Goal: Task Accomplishment & Management: Manage account settings

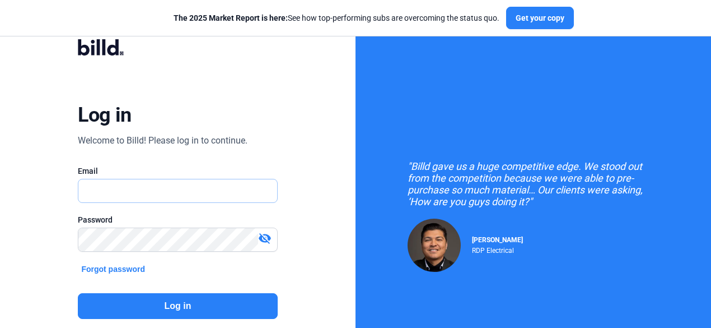
click at [151, 191] on input "text" at bounding box center [177, 190] width 198 height 23
type input "[EMAIL_ADDRESS][DOMAIN_NAME]"
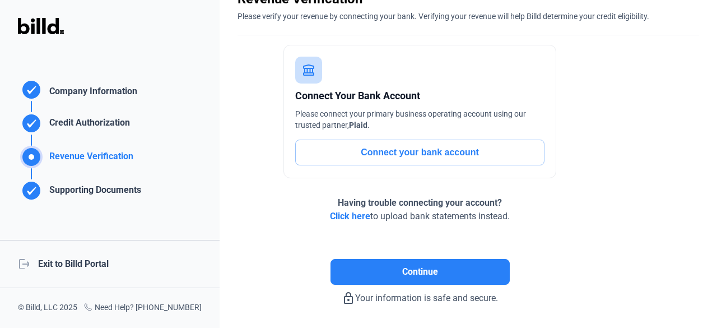
scroll to position [92, 0]
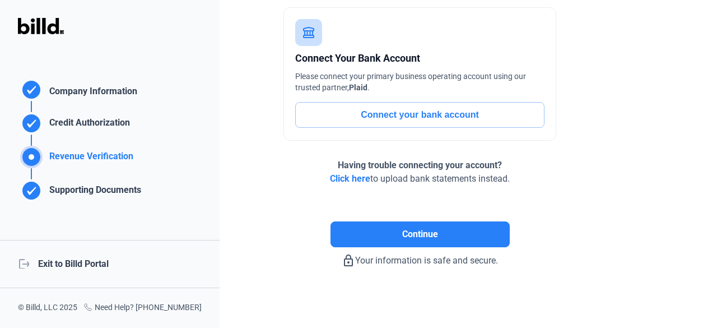
click at [87, 258] on div "logout Exit to Billd Portal" at bounding box center [110, 264] width 220 height 48
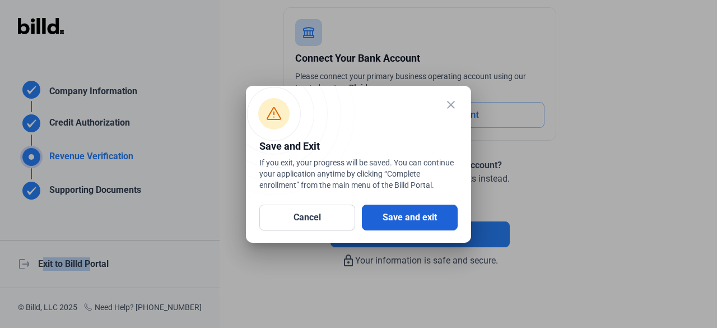
click at [425, 219] on button "Save and exit" at bounding box center [410, 217] width 96 height 26
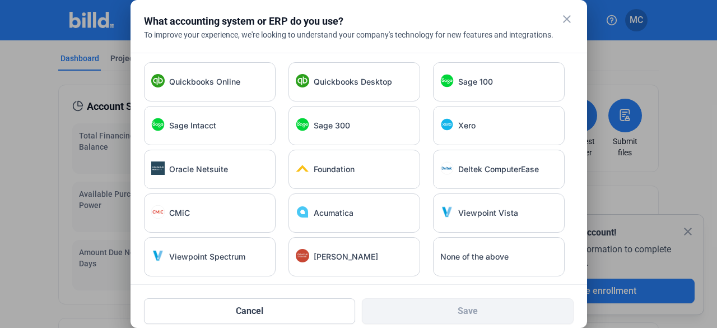
click at [568, 24] on mat-icon "close" at bounding box center [566, 18] width 13 height 13
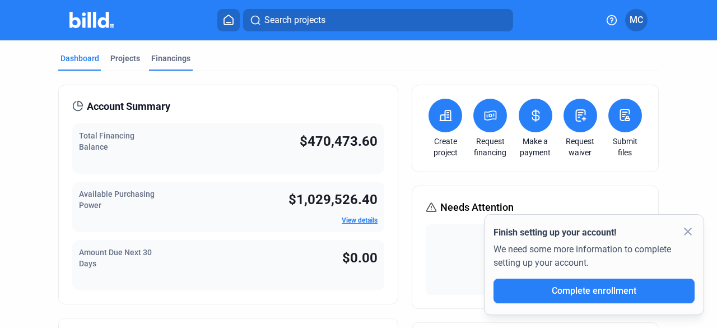
click at [174, 58] on div "Financings" at bounding box center [170, 58] width 39 height 11
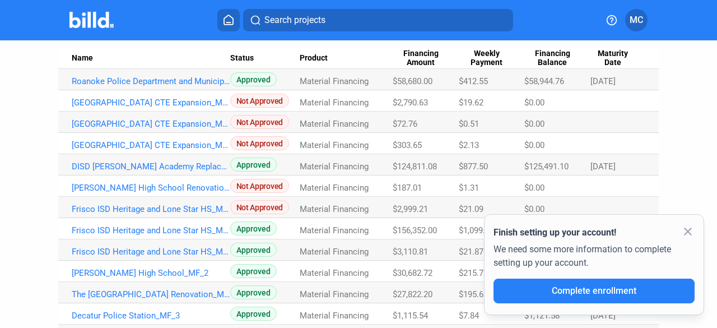
scroll to position [56, 0]
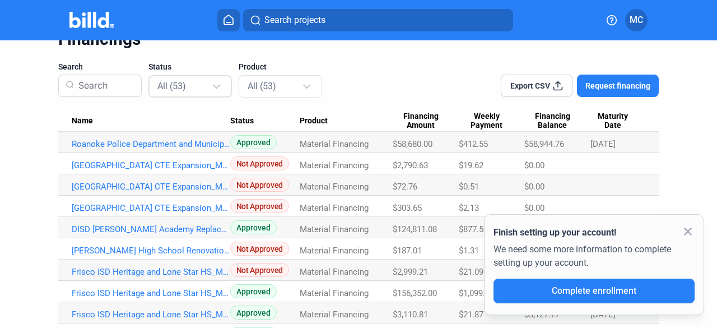
click at [220, 88] on div at bounding box center [218, 81] width 12 height 18
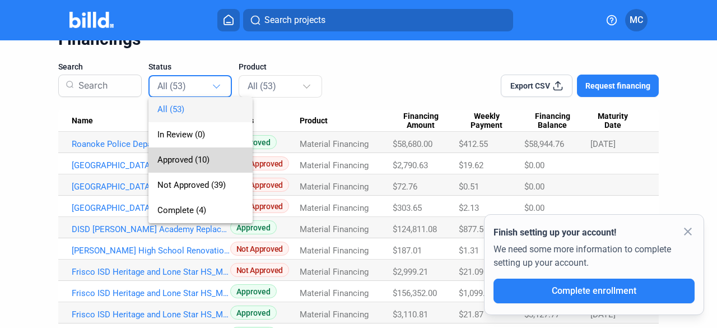
click at [179, 158] on span "Approved (10)" at bounding box center [183, 160] width 52 height 10
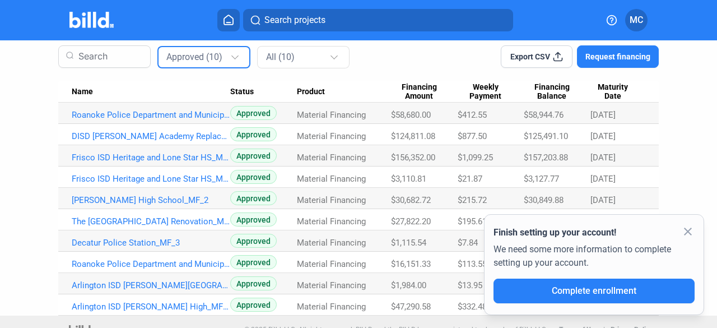
scroll to position [100, 0]
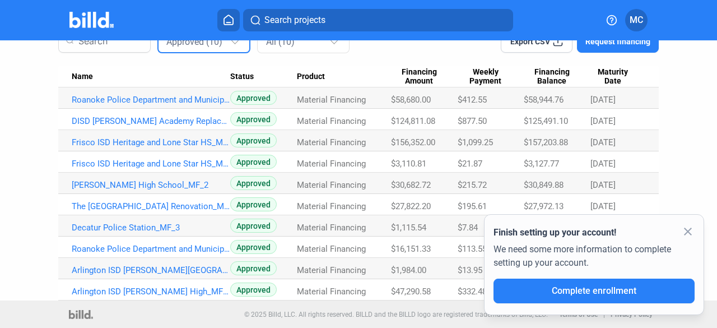
click at [693, 234] on mat-icon "close" at bounding box center [687, 231] width 13 height 13
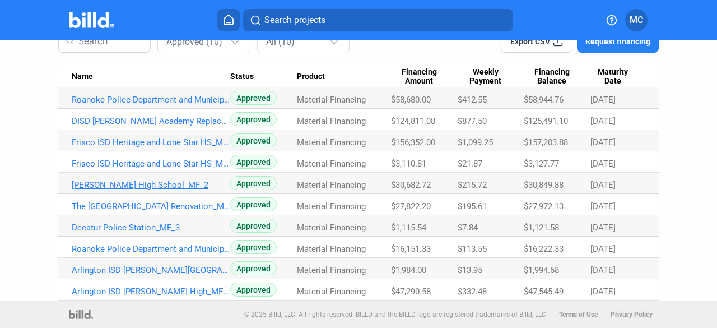
click at [127, 184] on link "[PERSON_NAME] High School_MF_2" at bounding box center [151, 185] width 158 height 10
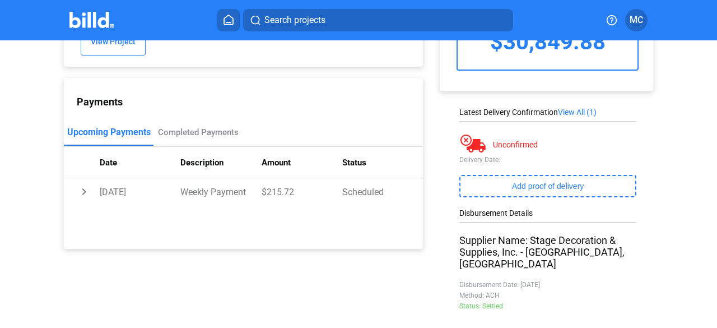
scroll to position [100, 0]
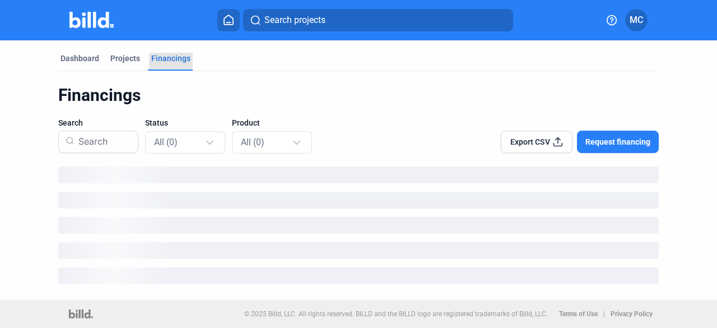
click at [165, 58] on div "Financings" at bounding box center [170, 58] width 39 height 11
click at [205, 146] on div "All (0)" at bounding box center [179, 141] width 51 height 15
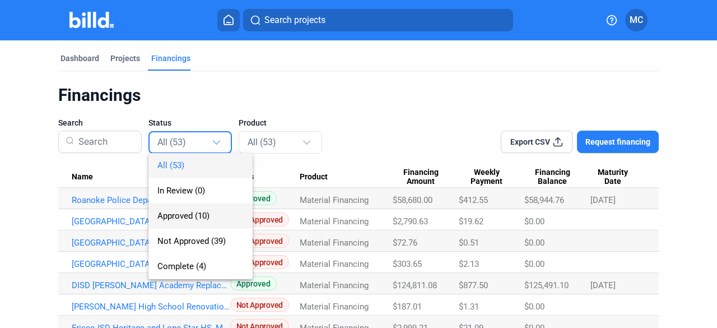
click at [178, 222] on span "Approved (10)" at bounding box center [200, 215] width 86 height 25
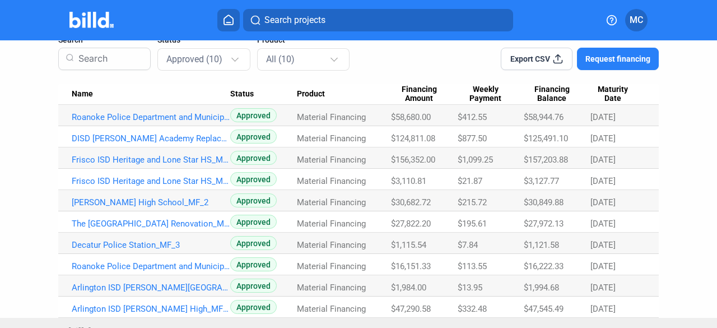
scroll to position [100, 0]
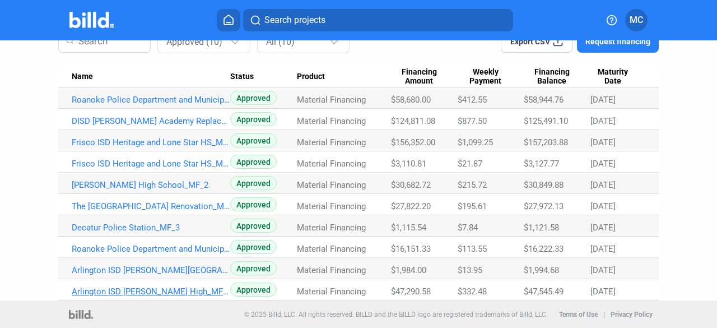
click at [94, 292] on link "Arlington ISD [PERSON_NAME] High_MF_7" at bounding box center [151, 291] width 158 height 10
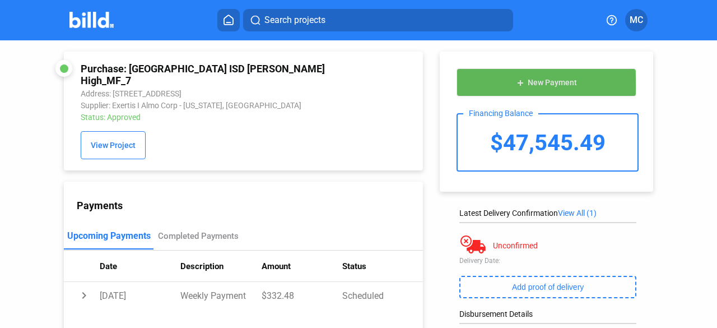
click at [533, 86] on span "New Payment" at bounding box center [552, 82] width 49 height 9
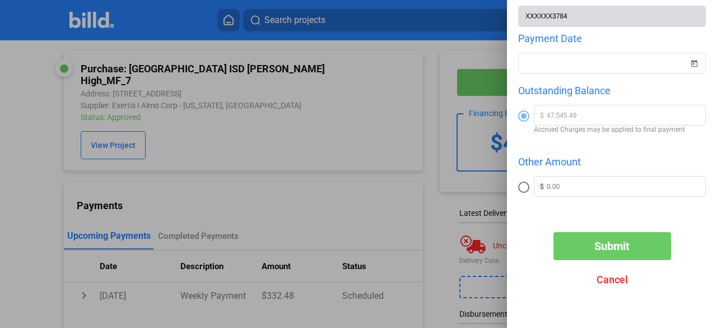
scroll to position [136, 0]
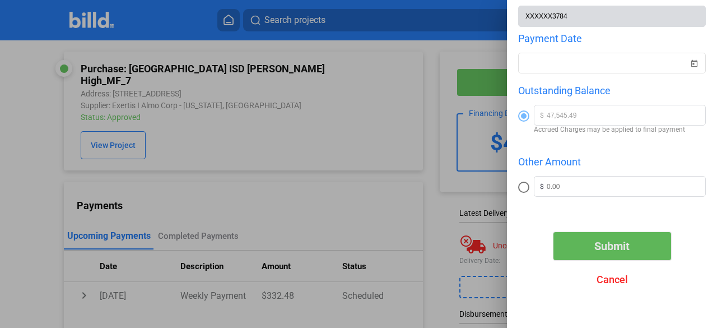
click at [620, 251] on span "Submit" at bounding box center [611, 245] width 35 height 13
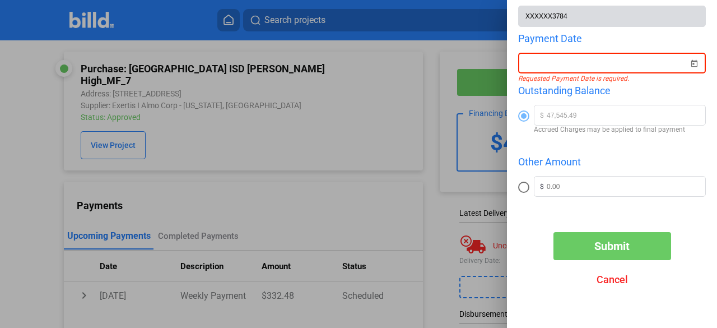
click at [532, 63] on div "New Payment Bank Account Name American National Bank of [US_STATE] Bank Account…" at bounding box center [358, 164] width 717 height 328
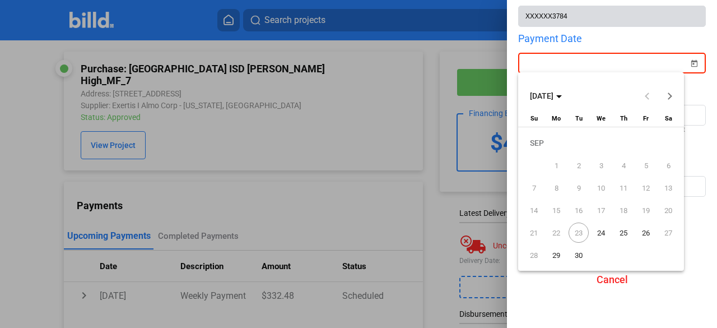
click at [603, 234] on span "24" at bounding box center [601, 232] width 20 height 20
type input "[DATE]"
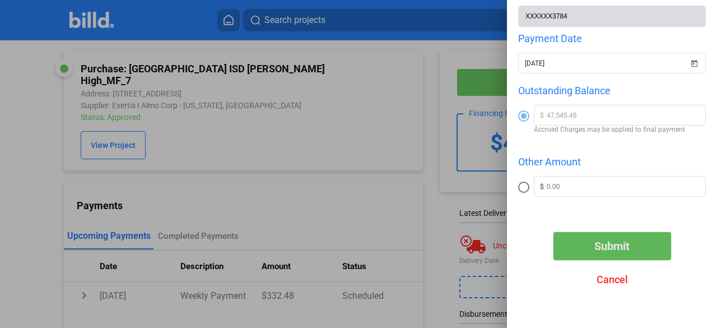
click at [600, 236] on button "Submit" at bounding box center [612, 246] width 118 height 28
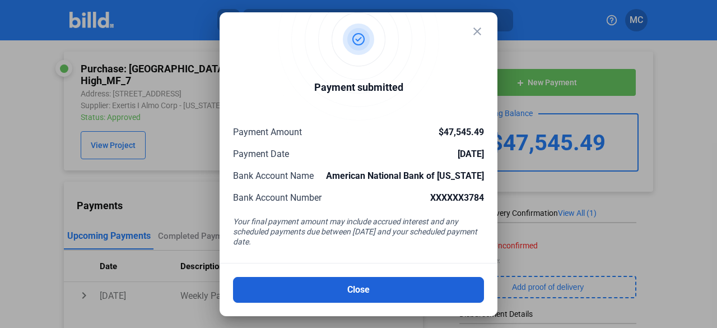
click at [373, 295] on button "Close" at bounding box center [358, 290] width 251 height 26
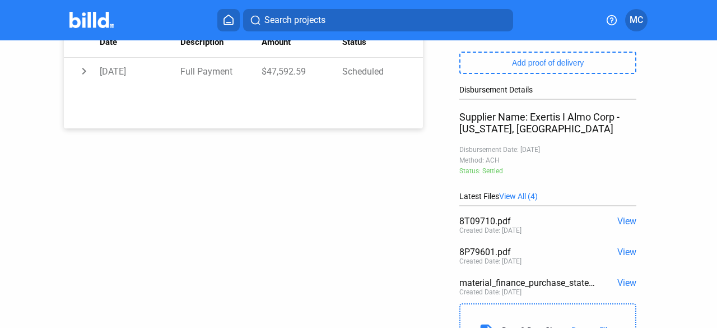
scroll to position [56, 0]
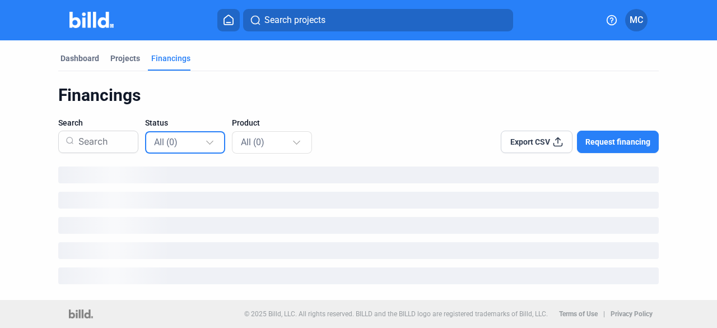
click at [196, 151] on div "All (0)" at bounding box center [185, 142] width 63 height 22
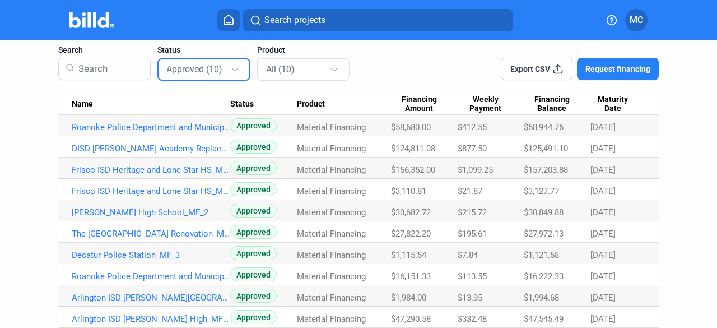
scroll to position [100, 0]
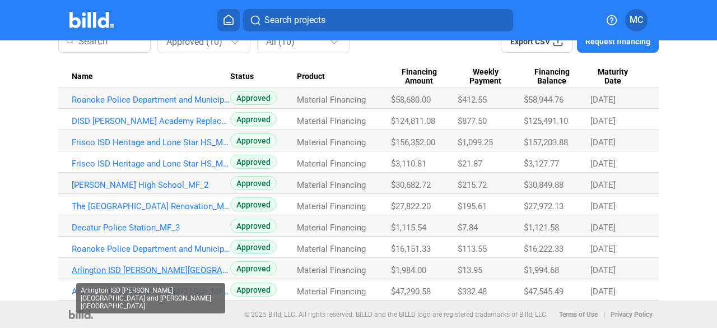
click at [126, 269] on link "Arlington ISD [PERSON_NAME][GEOGRAPHIC_DATA] and [PERSON_NAME][GEOGRAPHIC_DATA]" at bounding box center [151, 270] width 158 height 10
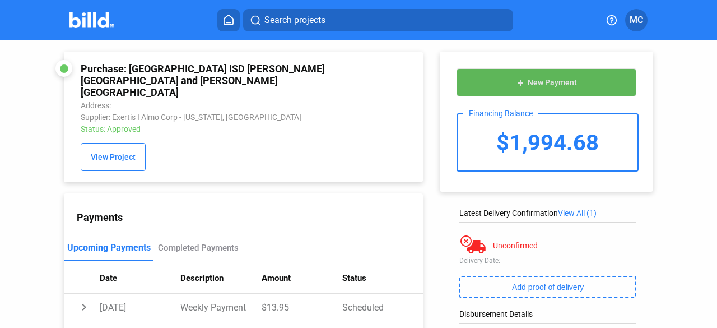
click at [543, 78] on span "New Payment" at bounding box center [552, 82] width 49 height 9
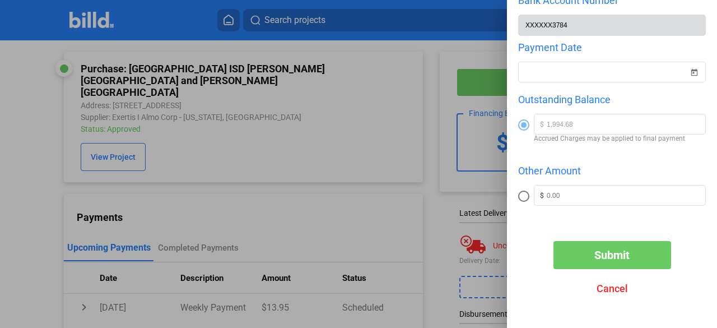
scroll to position [136, 0]
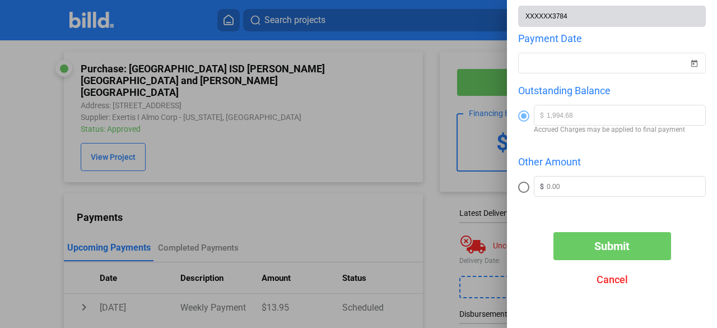
click at [594, 248] on span "Submit" at bounding box center [611, 245] width 35 height 13
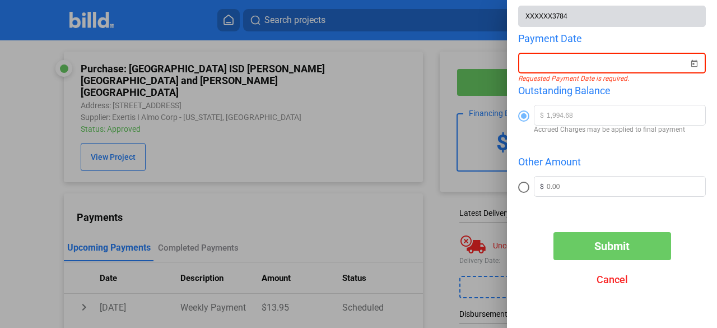
click at [589, 53] on div at bounding box center [607, 63] width 164 height 20
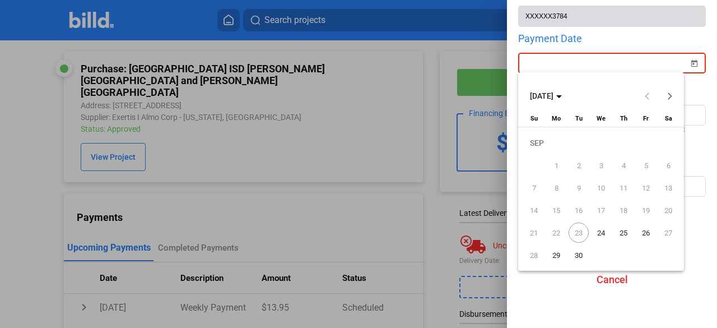
click at [593, 66] on div at bounding box center [358, 164] width 717 height 328
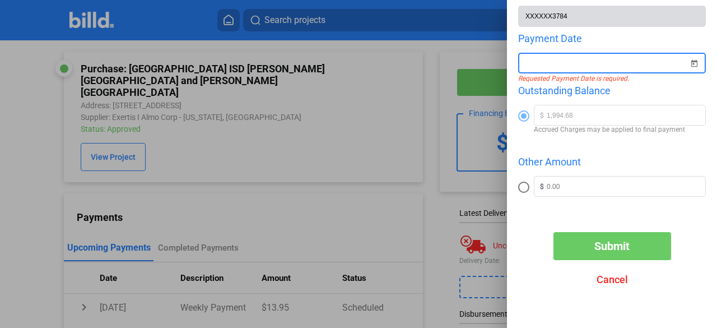
click at [593, 66] on input at bounding box center [607, 63] width 164 height 13
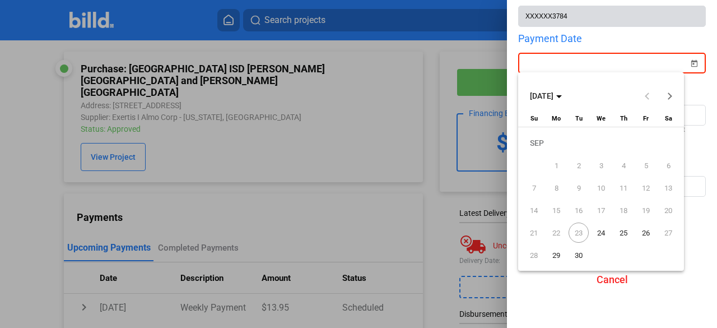
click at [573, 234] on span "23" at bounding box center [578, 232] width 20 height 20
click at [575, 233] on span "23" at bounding box center [578, 232] width 20 height 20
click at [601, 234] on span "24" at bounding box center [601, 232] width 20 height 20
type input "[DATE]"
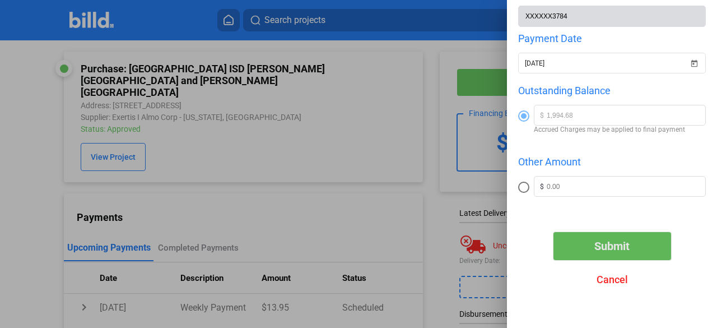
click at [600, 240] on span "Submit" at bounding box center [611, 245] width 35 height 13
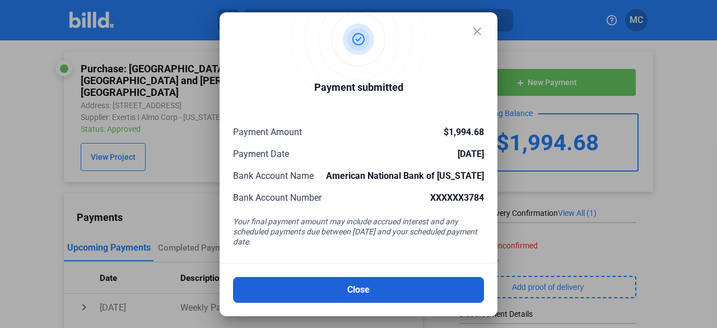
click at [408, 293] on button "Close" at bounding box center [358, 290] width 251 height 26
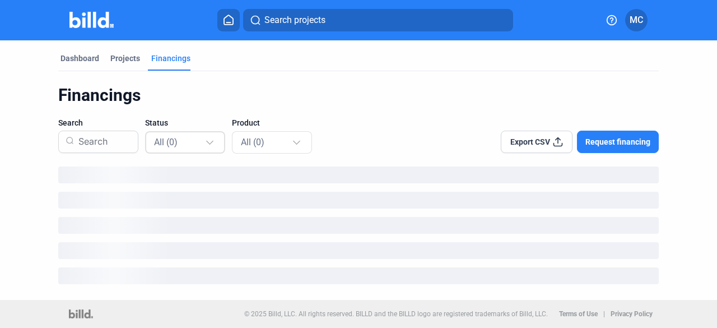
click at [207, 141] on div at bounding box center [211, 137] width 12 height 18
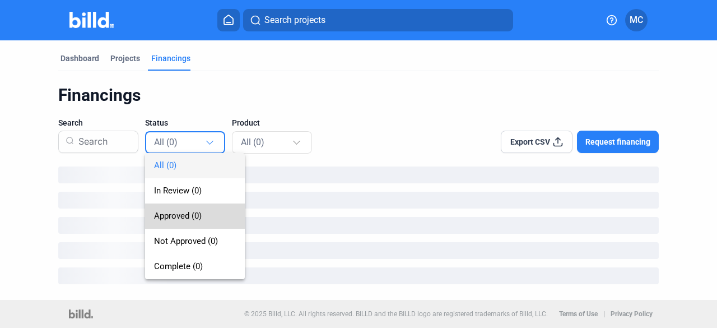
click at [183, 217] on span "Approved (0)" at bounding box center [178, 216] width 48 height 10
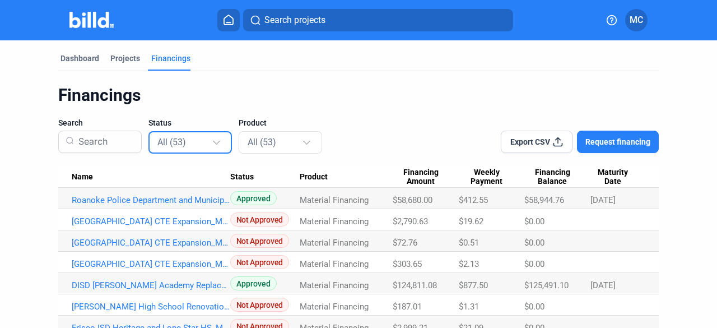
click at [221, 148] on div "All (53)" at bounding box center [190, 142] width 67 height 22
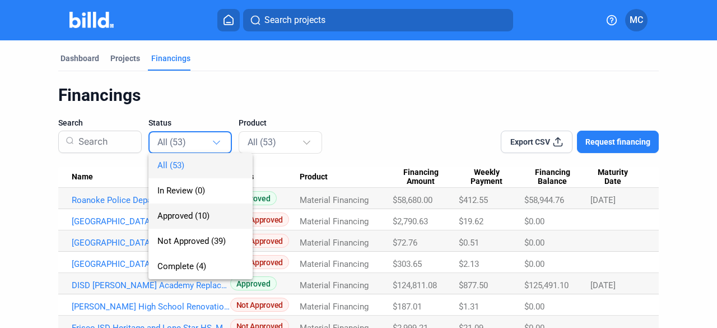
click at [203, 213] on span "Approved (10)" at bounding box center [183, 216] width 52 height 10
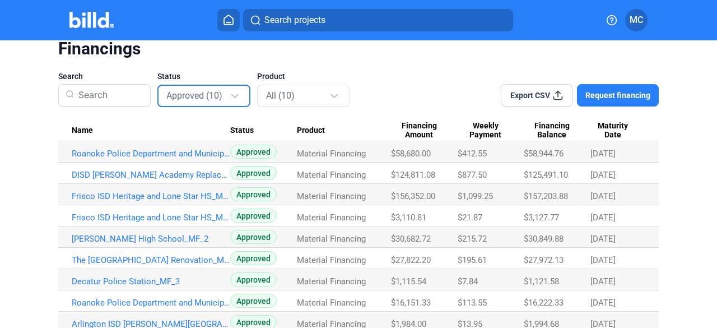
scroll to position [100, 0]
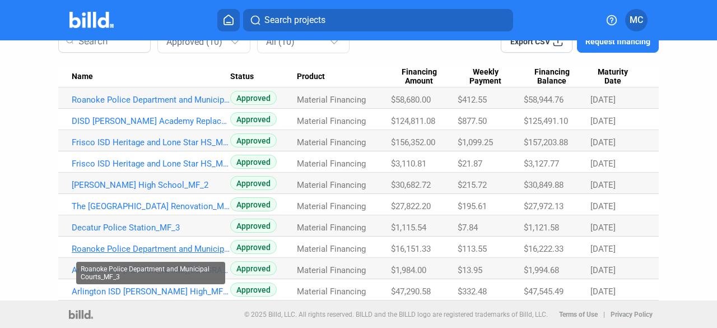
click at [198, 244] on link "Roanoke Police Department and Municipal Courts_MF_3" at bounding box center [151, 249] width 158 height 10
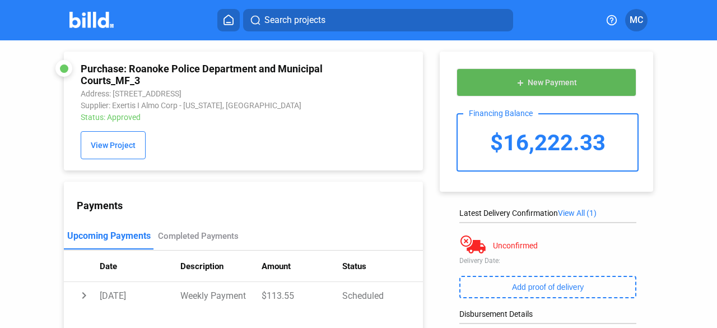
click at [543, 78] on span "New Payment" at bounding box center [552, 82] width 49 height 9
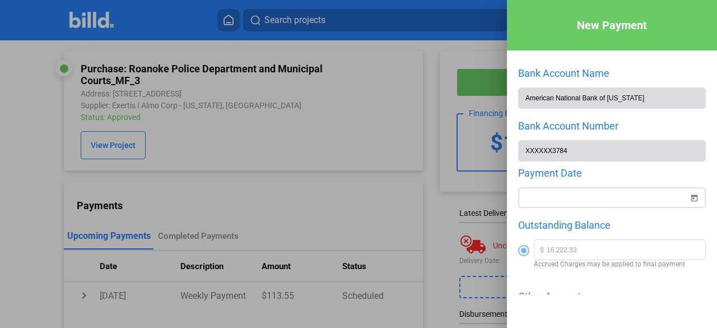
click at [614, 199] on div "New Payment Bank Account Name American National Bank of [US_STATE] Bank Account…" at bounding box center [358, 164] width 717 height 328
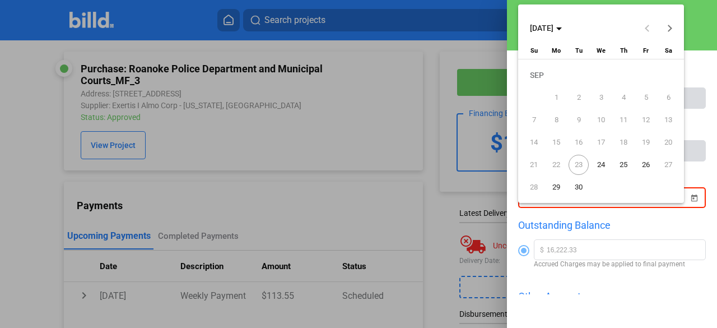
click at [596, 164] on span "24" at bounding box center [601, 165] width 20 height 20
type input "[DATE]"
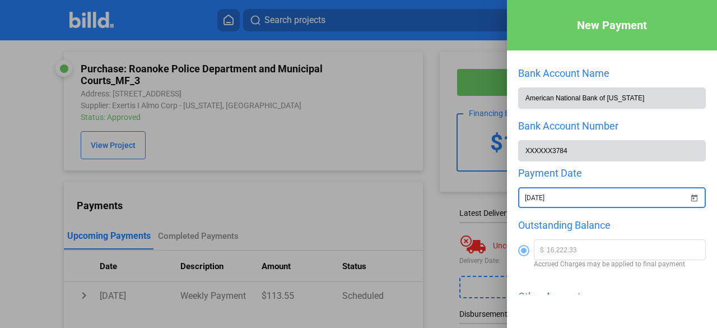
scroll to position [136, 0]
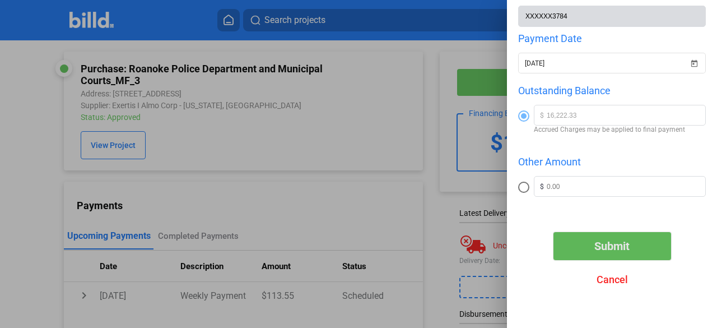
click at [619, 255] on button "Submit" at bounding box center [612, 246] width 118 height 28
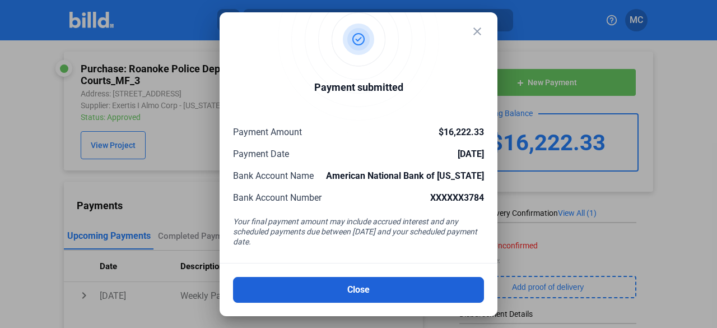
click at [428, 292] on button "Close" at bounding box center [358, 290] width 251 height 26
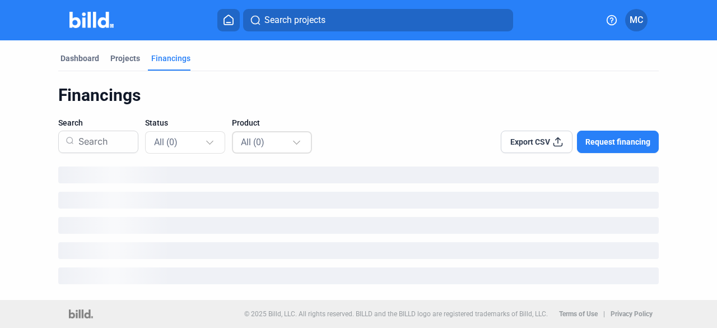
click at [293, 142] on div at bounding box center [298, 137] width 12 height 18
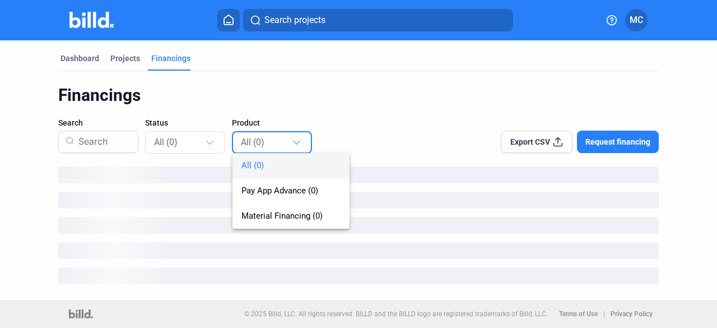
drag, startPoint x: 337, startPoint y: 108, endPoint x: 251, endPoint y: 123, distance: 87.6
click at [335, 108] on div at bounding box center [358, 164] width 717 height 328
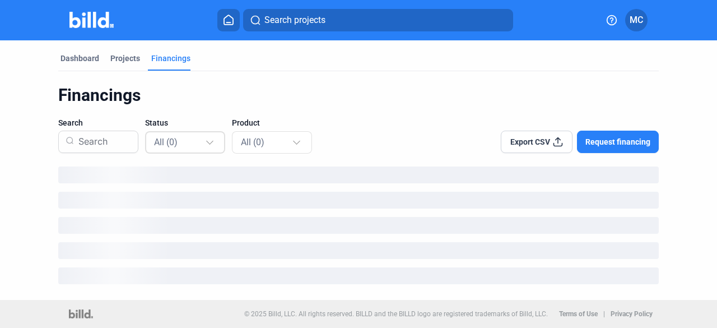
click at [202, 139] on div "All (0)" at bounding box center [179, 141] width 51 height 15
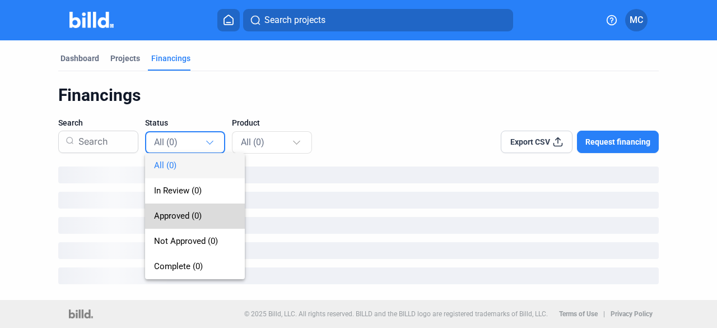
click at [181, 216] on span "Approved (0)" at bounding box center [178, 216] width 48 height 10
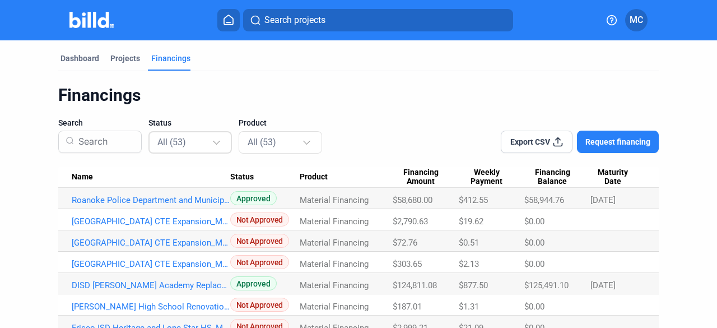
click at [230, 145] on div "All (53)" at bounding box center [189, 141] width 83 height 25
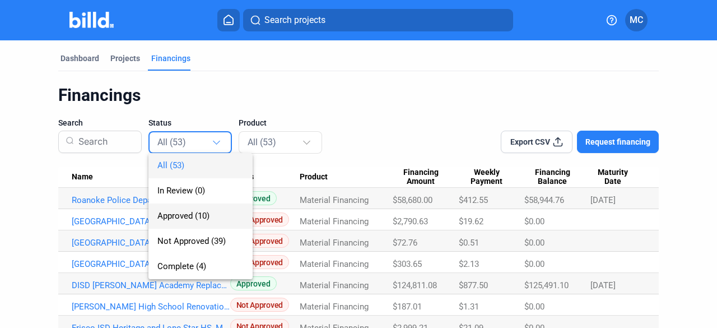
drag, startPoint x: 198, startPoint y: 213, endPoint x: 204, endPoint y: 209, distance: 7.6
click at [199, 213] on span "Approved (10)" at bounding box center [183, 216] width 52 height 10
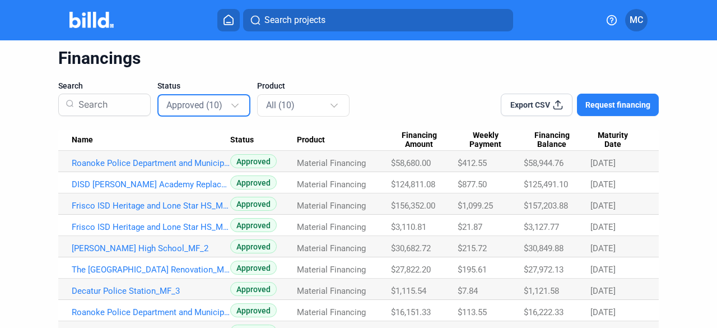
scroll to position [100, 0]
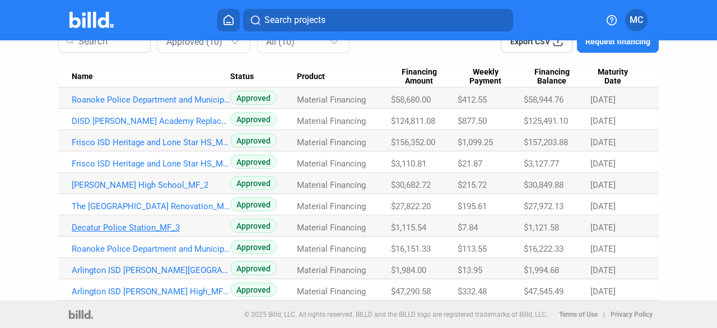
click at [155, 226] on link "Decatur Police Station_MF_3" at bounding box center [151, 227] width 158 height 10
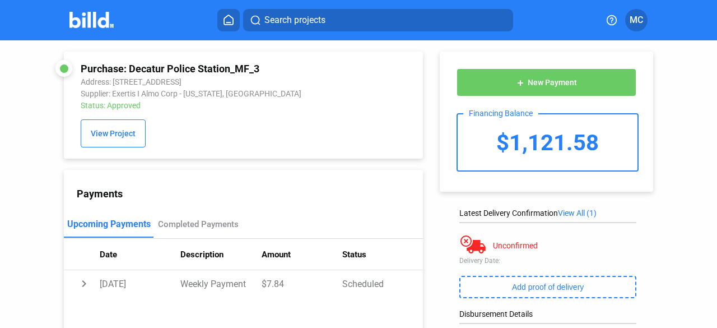
click at [543, 90] on button "add New Payment" at bounding box center [546, 82] width 180 height 28
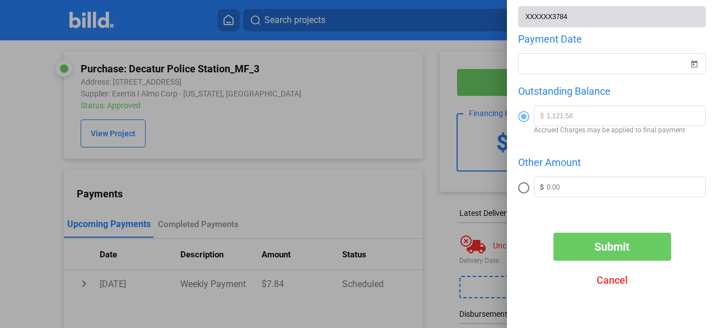
scroll to position [136, 0]
click at [614, 277] on span "Cancel" at bounding box center [611, 279] width 31 height 12
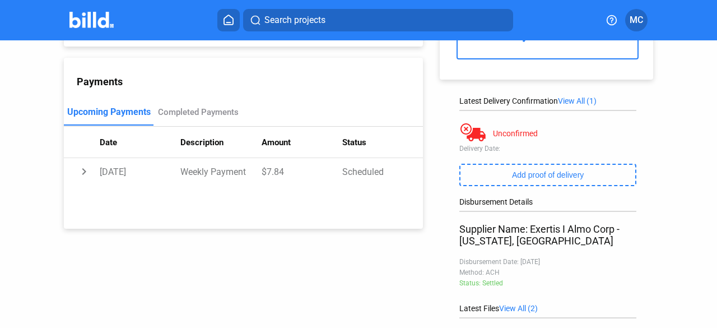
scroll to position [0, 0]
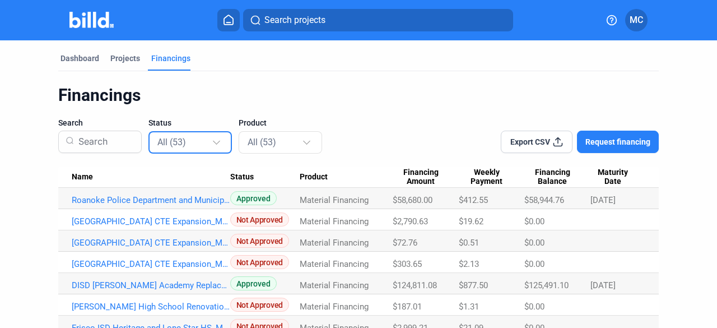
click at [212, 144] on div at bounding box center [218, 137] width 12 height 18
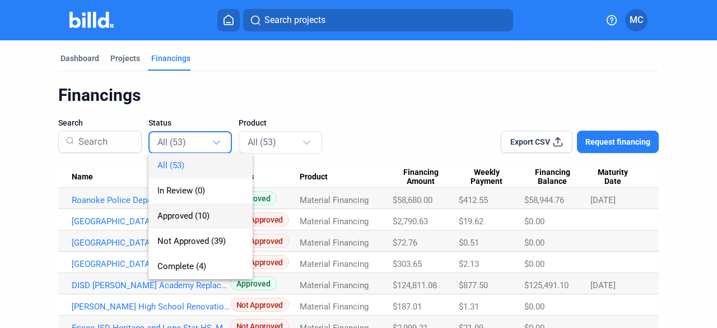
click at [199, 214] on span "Approved (10)" at bounding box center [183, 216] width 52 height 10
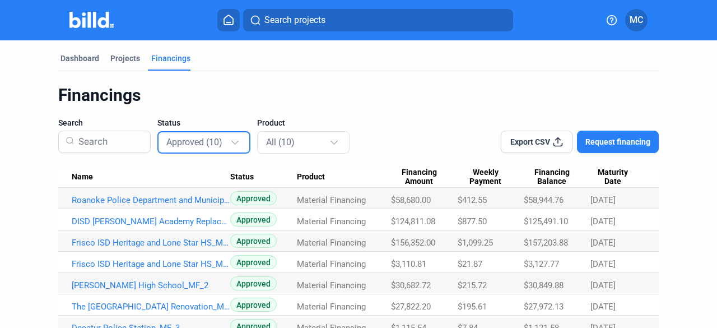
scroll to position [100, 0]
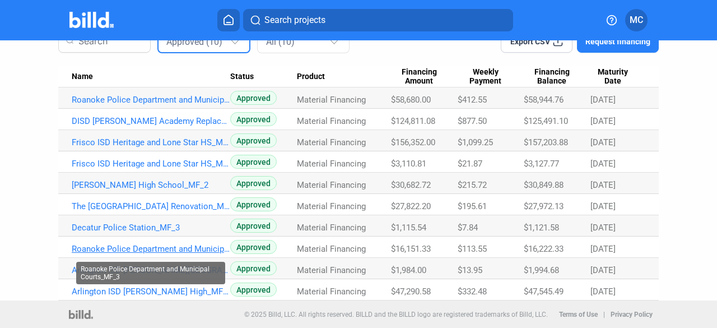
click at [174, 245] on link "Roanoke Police Department and Municipal Courts_MF_3" at bounding box center [151, 249] width 158 height 10
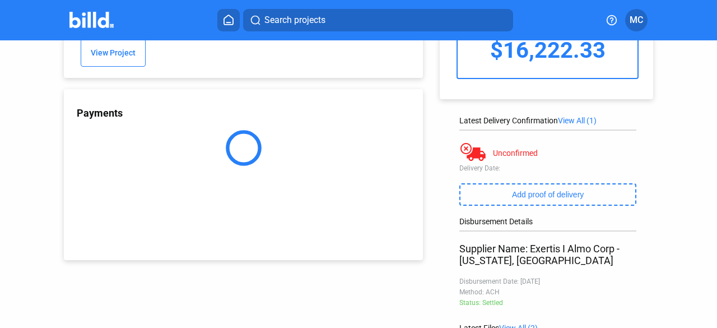
scroll to position [100, 0]
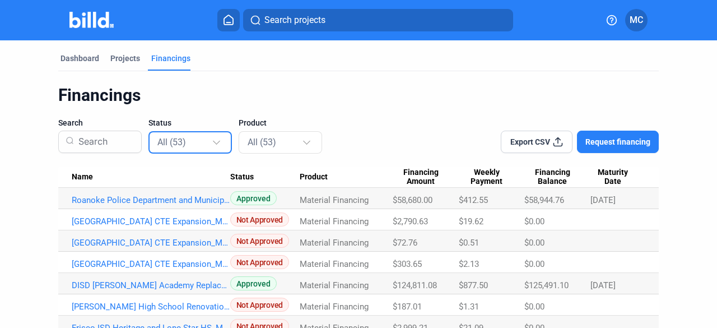
click at [217, 143] on div at bounding box center [216, 140] width 7 height 7
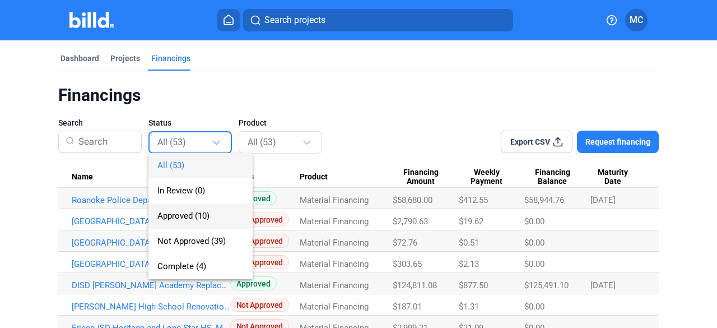
click at [180, 209] on span "Approved (10)" at bounding box center [200, 215] width 86 height 25
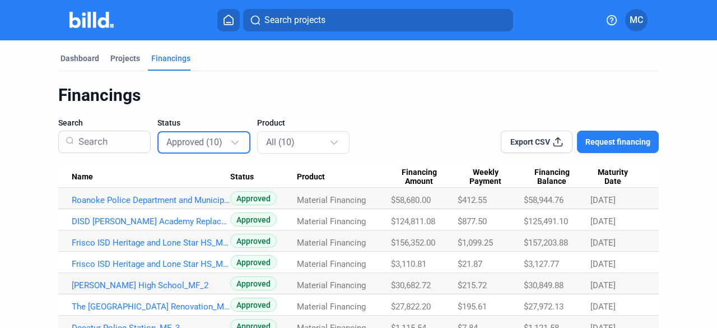
scroll to position [100, 0]
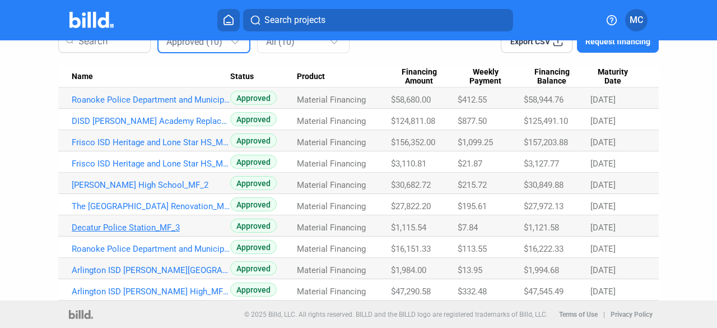
click at [92, 222] on link "Decatur Police Station_MF_3" at bounding box center [151, 227] width 158 height 10
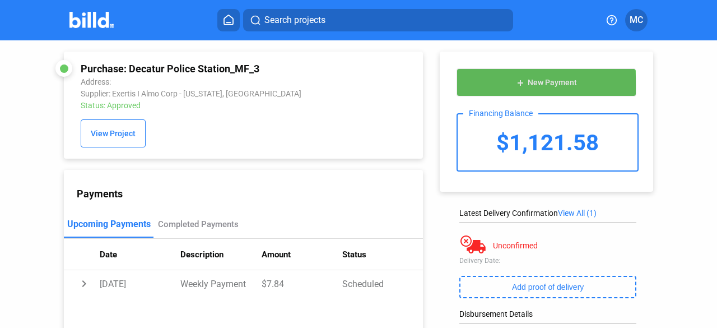
click at [523, 87] on button "add New Payment" at bounding box center [546, 82] width 180 height 28
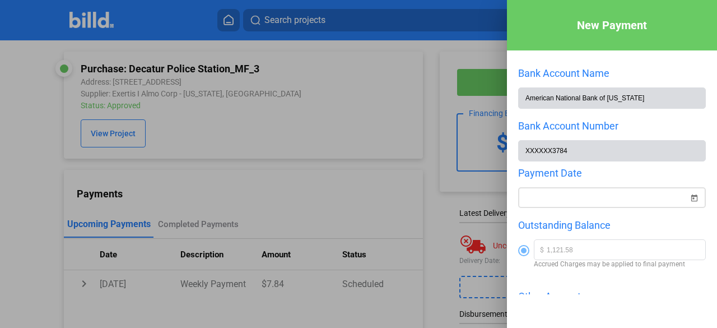
click at [600, 209] on div at bounding box center [612, 213] width 188 height 11
click at [598, 200] on div "New Payment Bank Account Name American National Bank of [US_STATE] Bank Account…" at bounding box center [358, 164] width 717 height 328
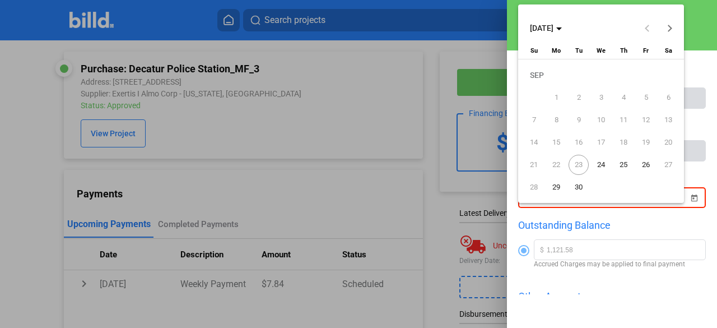
click at [603, 167] on span "24" at bounding box center [601, 165] width 20 height 20
type input "[DATE]"
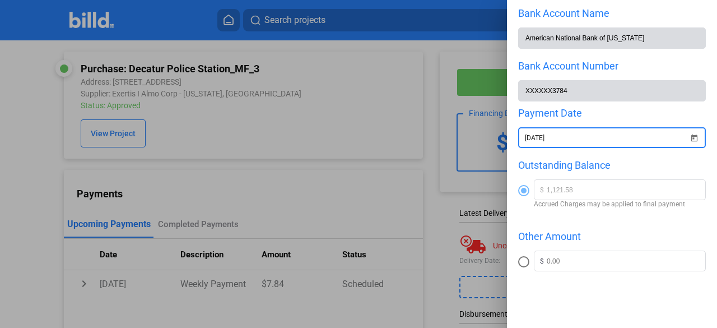
scroll to position [136, 0]
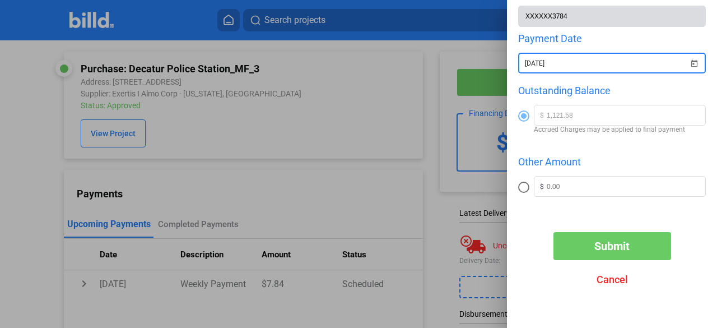
click at [590, 240] on button "Submit" at bounding box center [612, 246] width 118 height 28
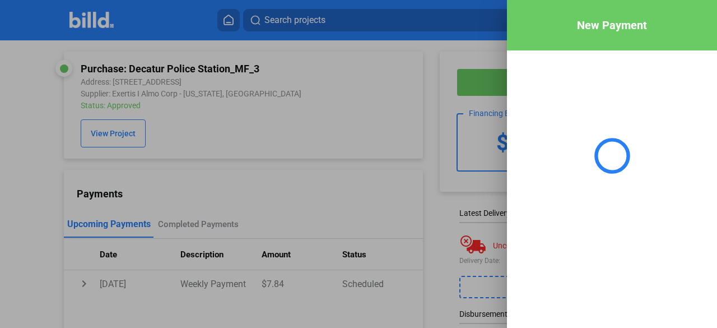
scroll to position [0, 0]
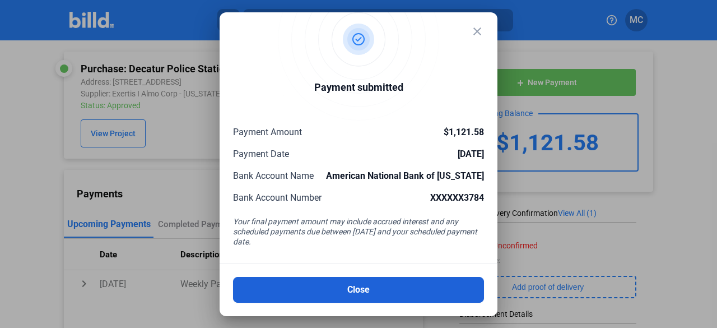
click at [330, 292] on button "Close" at bounding box center [358, 290] width 251 height 26
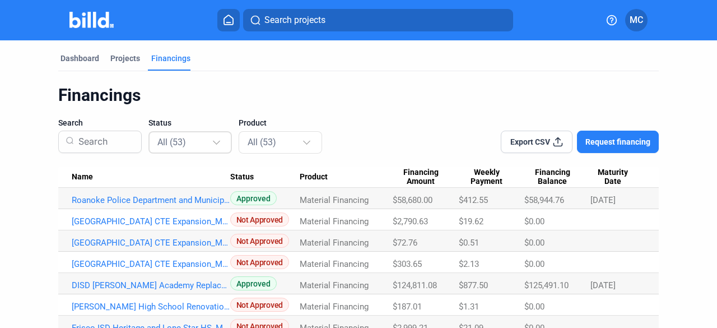
click at [198, 136] on div "All (53)" at bounding box center [184, 141] width 54 height 15
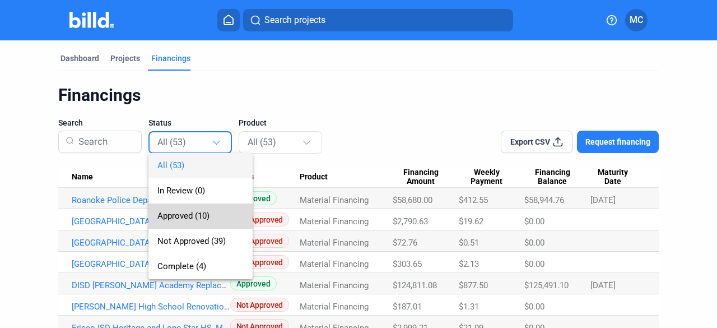
click at [183, 220] on span "Approved (10)" at bounding box center [183, 216] width 52 height 10
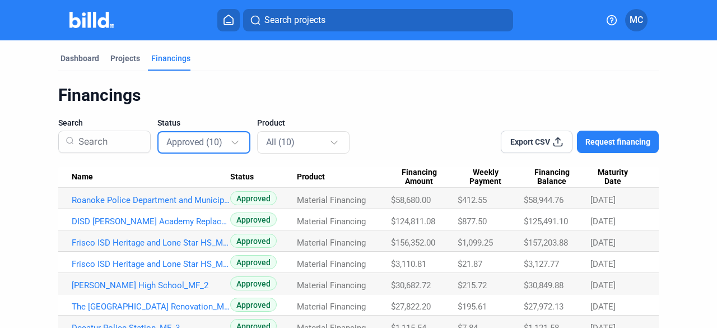
scroll to position [100, 0]
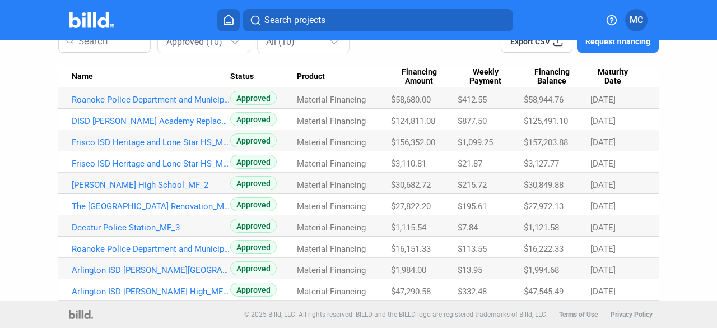
click at [154, 208] on link "The [GEOGRAPHIC_DATA] Renovation_MF_2" at bounding box center [151, 206] width 158 height 10
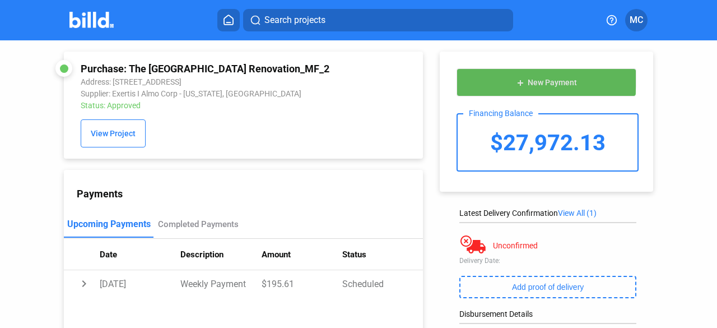
click at [528, 76] on button "add New Payment" at bounding box center [546, 82] width 180 height 28
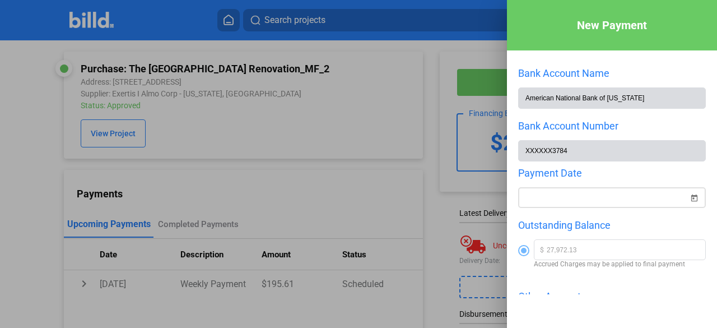
click at [571, 198] on div "New Payment Bank Account Name American National Bank of [US_STATE] Bank Account…" at bounding box center [358, 164] width 717 height 328
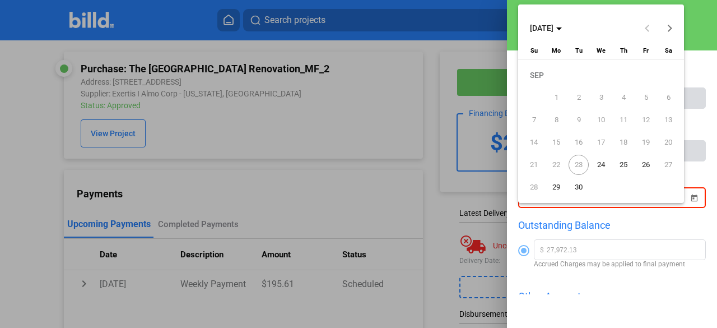
click at [602, 165] on span "24" at bounding box center [601, 165] width 20 height 20
type input "[DATE]"
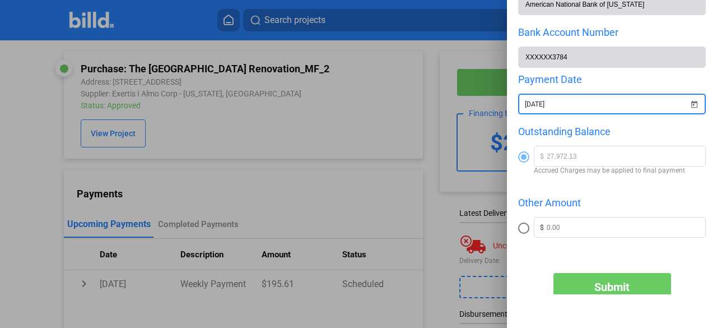
scroll to position [112, 0]
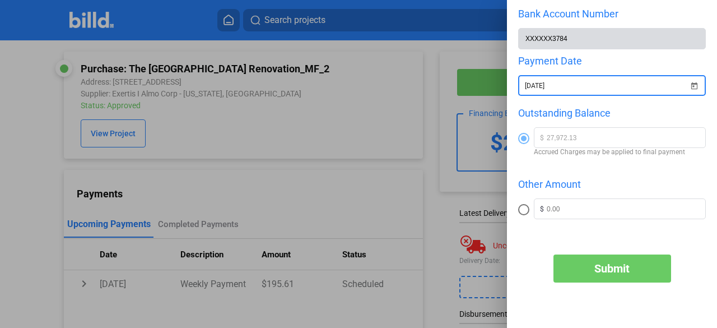
click at [576, 270] on button "Submit" at bounding box center [612, 268] width 118 height 28
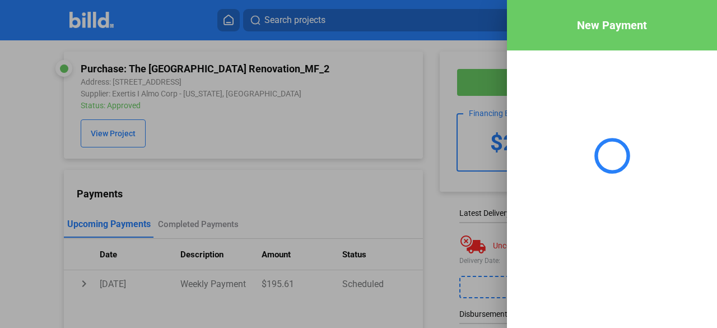
scroll to position [0, 0]
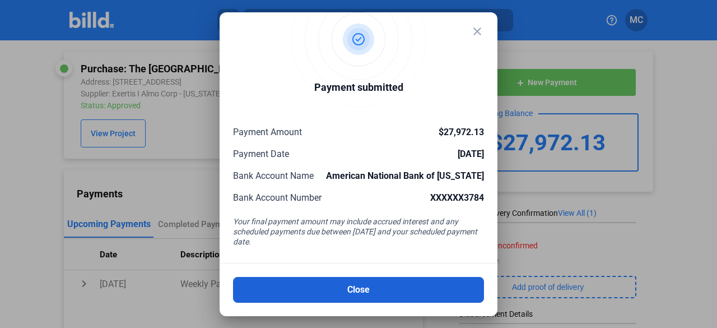
click at [361, 300] on button "Close" at bounding box center [358, 290] width 251 height 26
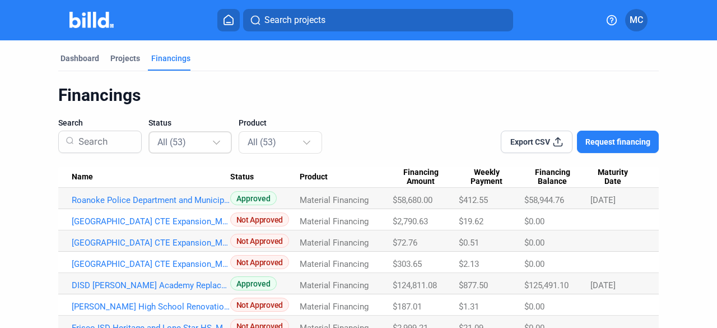
click at [214, 139] on div at bounding box center [216, 140] width 7 height 7
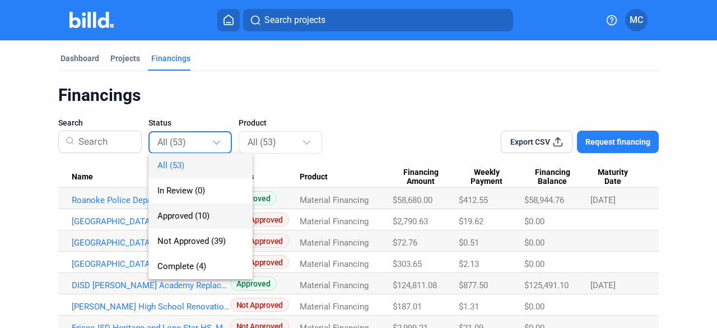
click at [186, 218] on span "Approved (10)" at bounding box center [183, 216] width 52 height 10
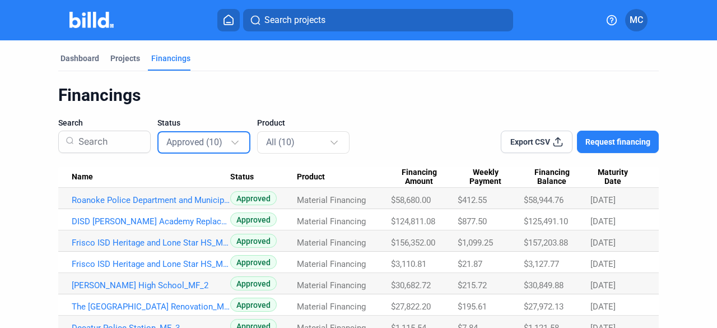
scroll to position [100, 0]
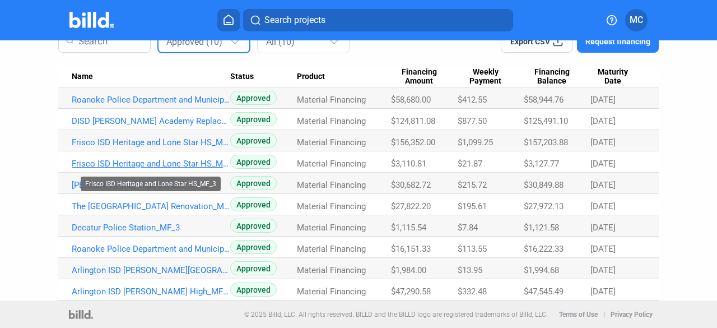
click at [160, 165] on link "Frisco ISD Heritage and Lone Star HS_MF_3" at bounding box center [151, 163] width 158 height 10
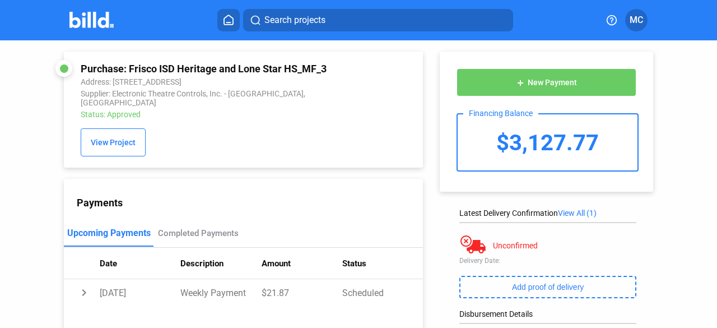
click at [524, 92] on button "add New Payment" at bounding box center [546, 82] width 180 height 28
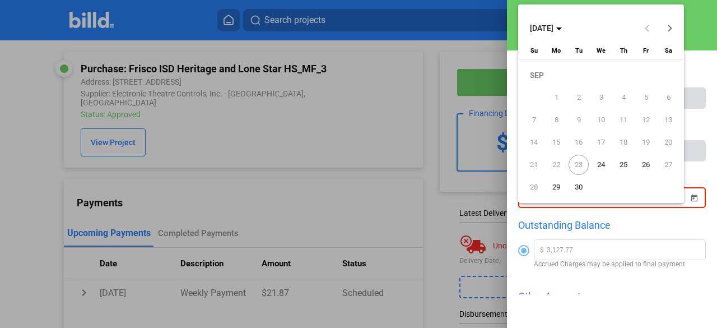
click at [644, 193] on div "New Payment Bank Account Name American National Bank of [US_STATE] Bank Account…" at bounding box center [358, 164] width 717 height 328
click at [603, 166] on span "24" at bounding box center [601, 165] width 20 height 20
type input "[DATE]"
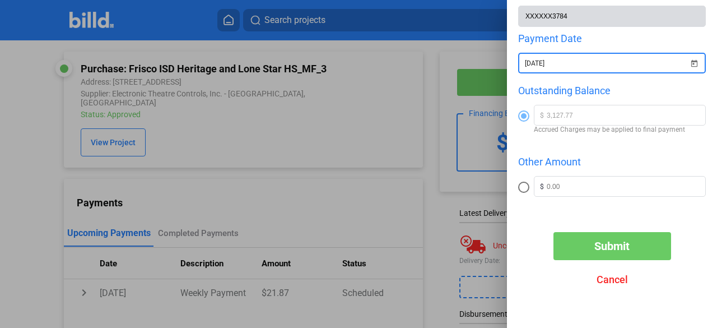
scroll to position [136, 0]
click at [599, 245] on span "Submit" at bounding box center [611, 245] width 35 height 13
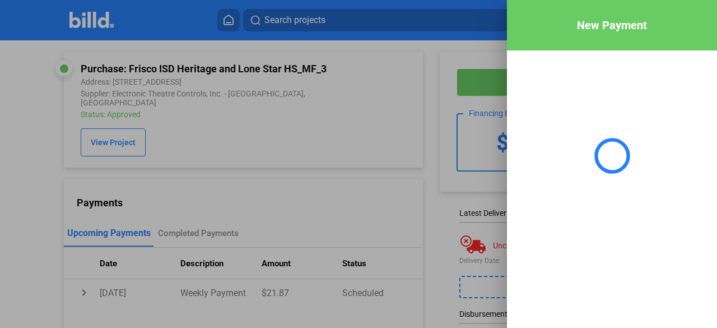
scroll to position [0, 0]
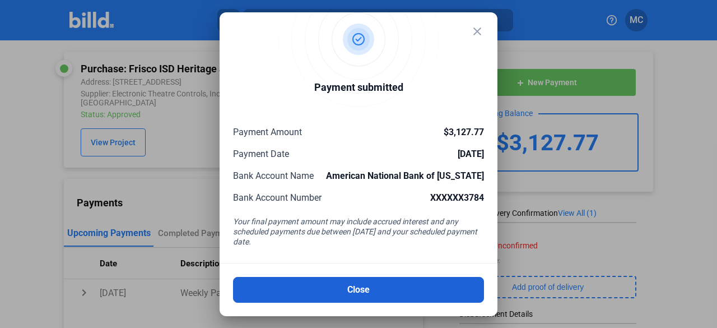
click at [353, 287] on button "Close" at bounding box center [358, 290] width 251 height 26
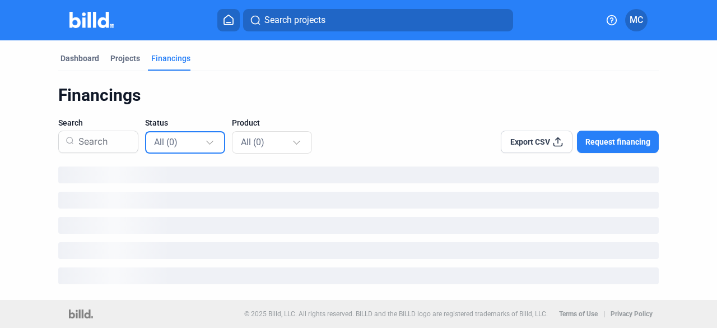
click at [209, 142] on div at bounding box center [209, 140] width 7 height 7
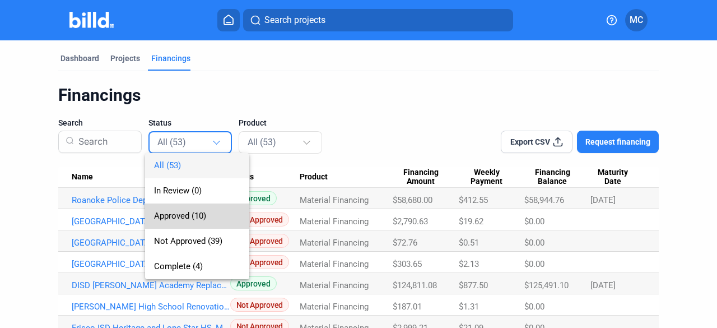
click at [177, 214] on span "Approved (10)" at bounding box center [180, 216] width 52 height 10
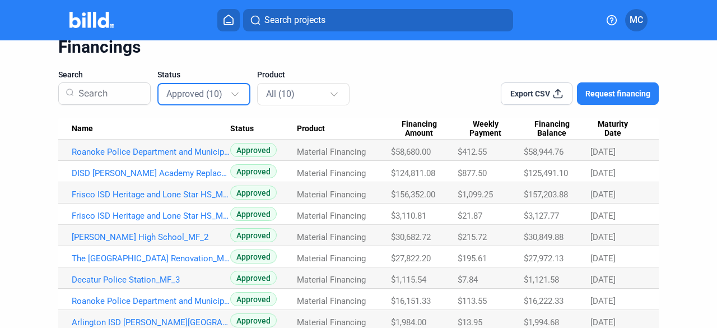
scroll to position [100, 0]
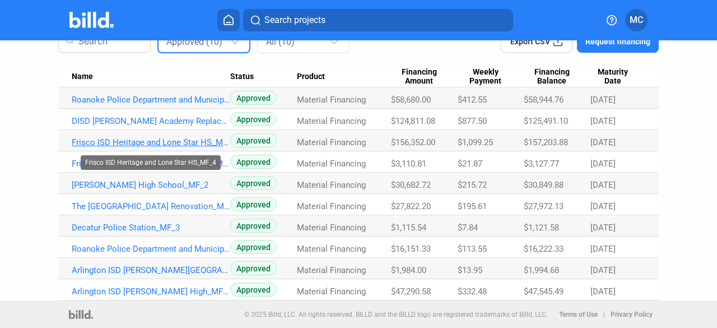
click at [171, 140] on link "Frisco ISD Heritage and Lone Star HS_MF_4" at bounding box center [151, 142] width 158 height 10
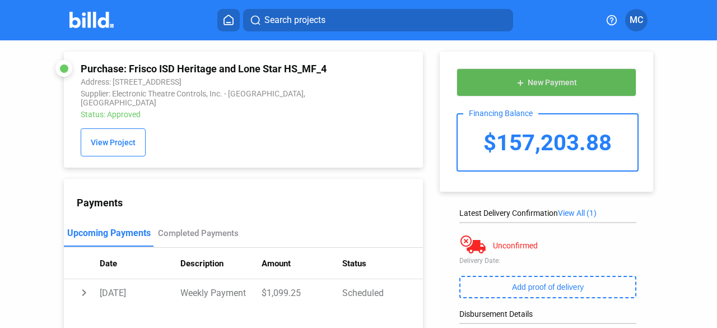
click at [550, 80] on span "New Payment" at bounding box center [552, 82] width 49 height 9
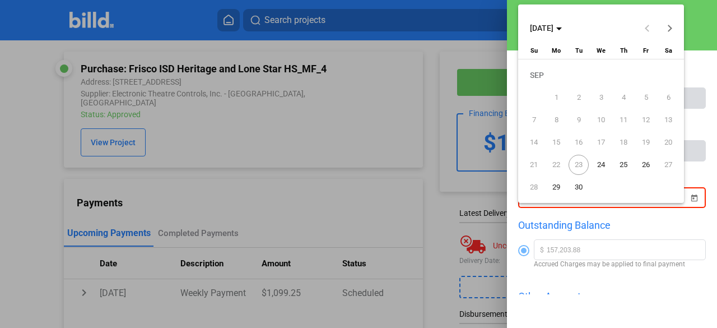
click at [636, 195] on div "New Payment Bank Account Name American National Bank of [US_STATE] Bank Account…" at bounding box center [358, 164] width 717 height 328
click at [599, 168] on span "24" at bounding box center [601, 165] width 20 height 20
type input "[DATE]"
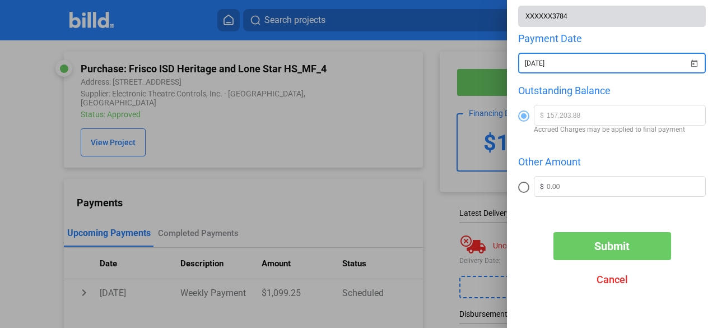
scroll to position [136, 0]
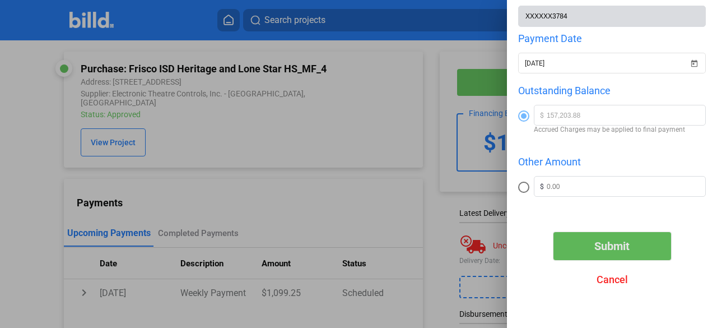
click at [598, 245] on span "Submit" at bounding box center [611, 245] width 35 height 13
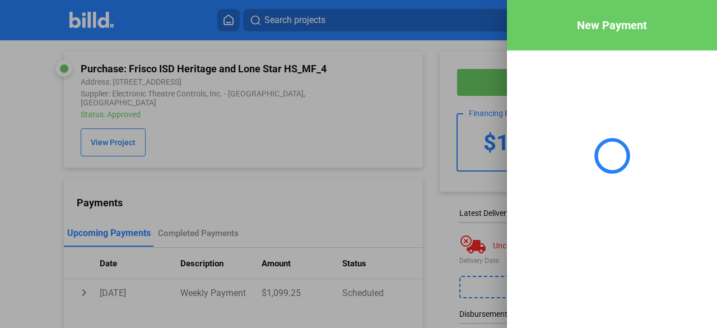
scroll to position [0, 0]
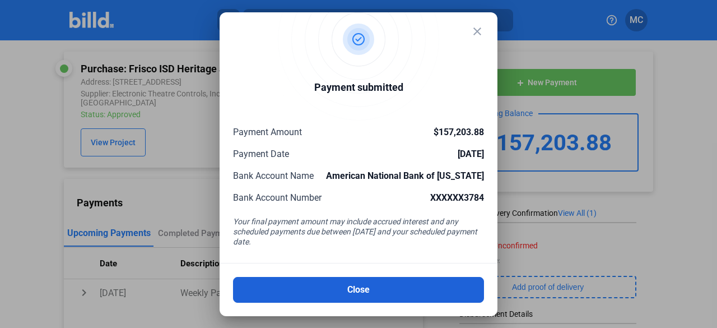
click at [352, 295] on button "Close" at bounding box center [358, 290] width 251 height 26
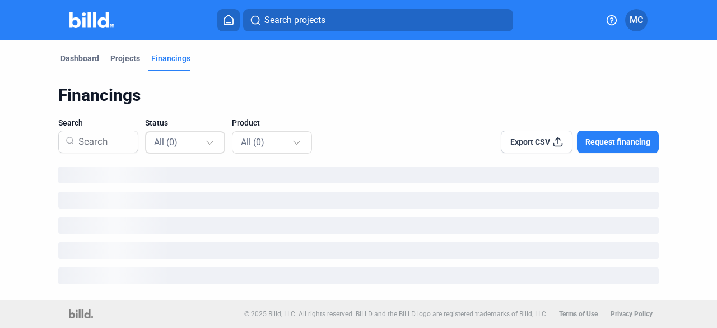
click at [217, 146] on div "All (0)" at bounding box center [185, 142] width 63 height 22
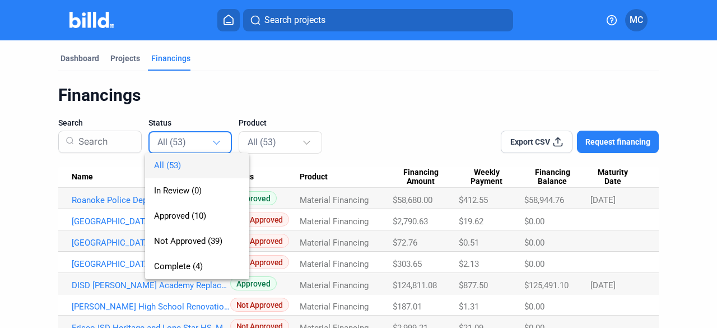
click at [431, 104] on div at bounding box center [358, 164] width 717 height 328
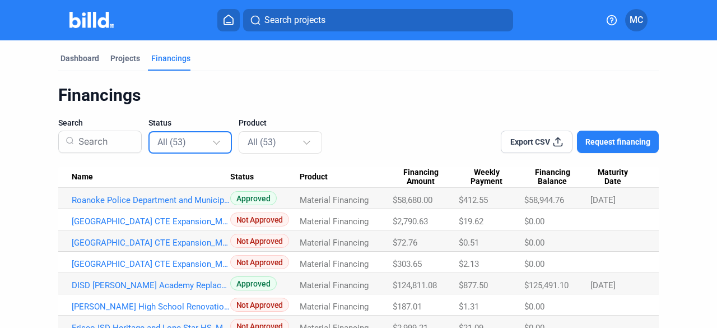
click at [213, 140] on div at bounding box center [216, 140] width 7 height 7
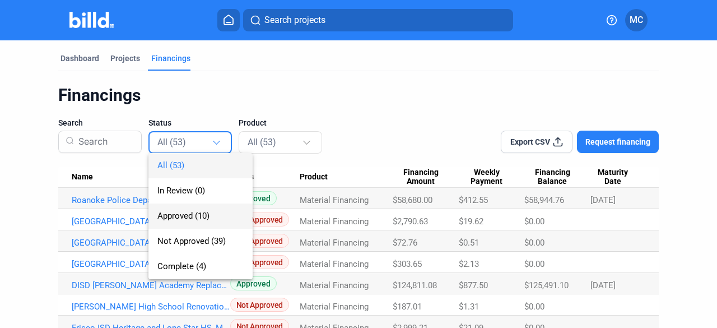
click at [177, 216] on span "Approved (10)" at bounding box center [183, 216] width 52 height 10
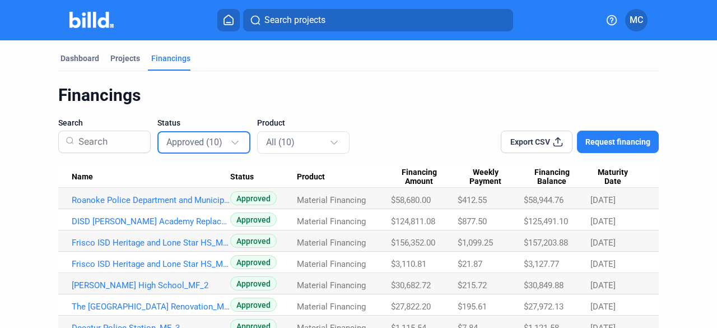
click at [225, 142] on div "Approved (10)" at bounding box center [197, 141] width 63 height 15
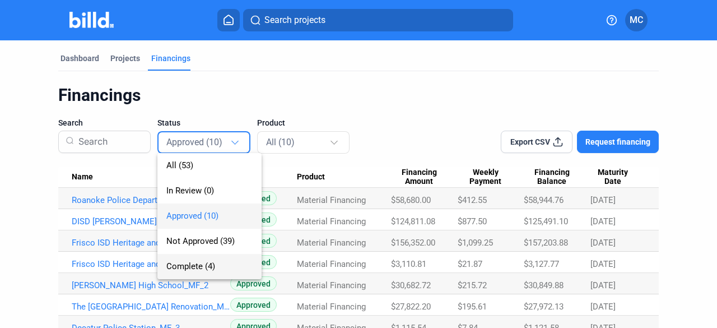
click at [196, 264] on span "Complete (4)" at bounding box center [190, 266] width 49 height 10
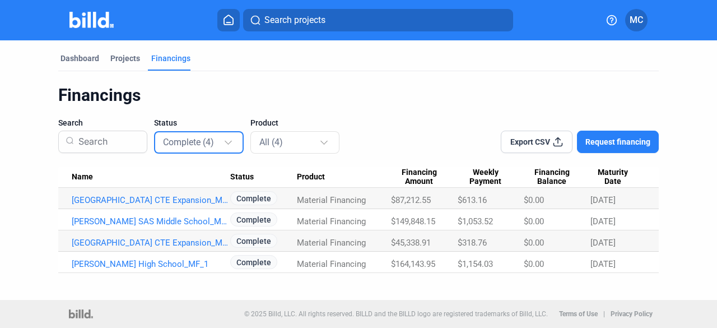
click at [216, 150] on div "Complete (4)" at bounding box center [199, 142] width 72 height 22
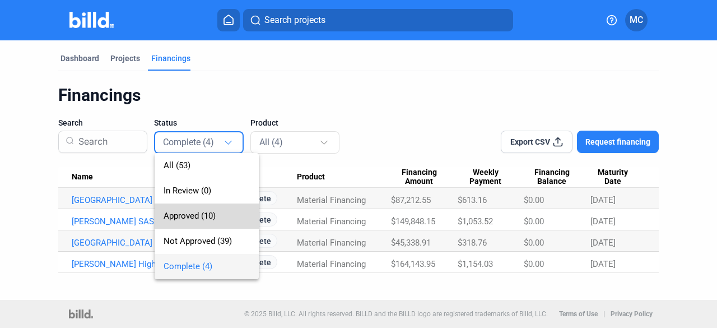
click at [184, 213] on span "Approved (10)" at bounding box center [190, 216] width 52 height 10
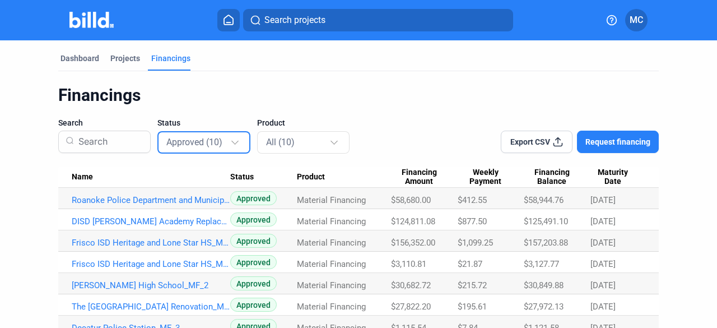
scroll to position [100, 0]
